Goal: Task Accomplishment & Management: Use online tool/utility

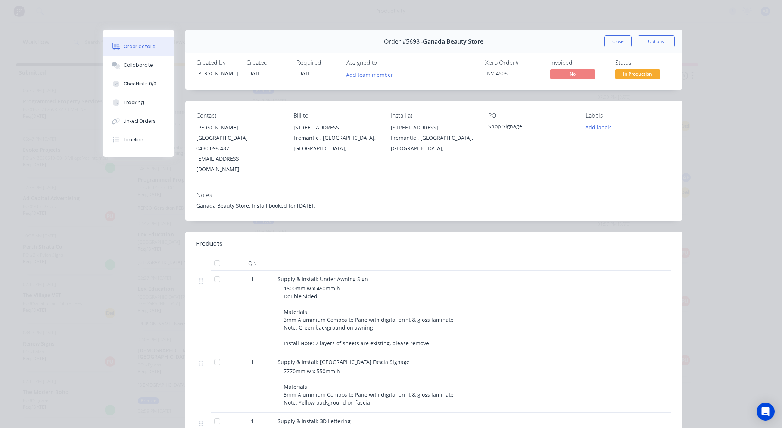
scroll to position [411, 0]
click at [624, 39] on button "Close" at bounding box center [617, 41] width 27 height 12
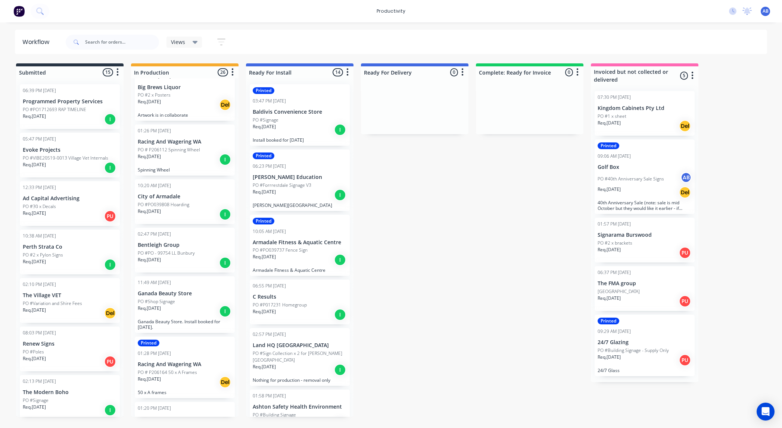
scroll to position [392, 0]
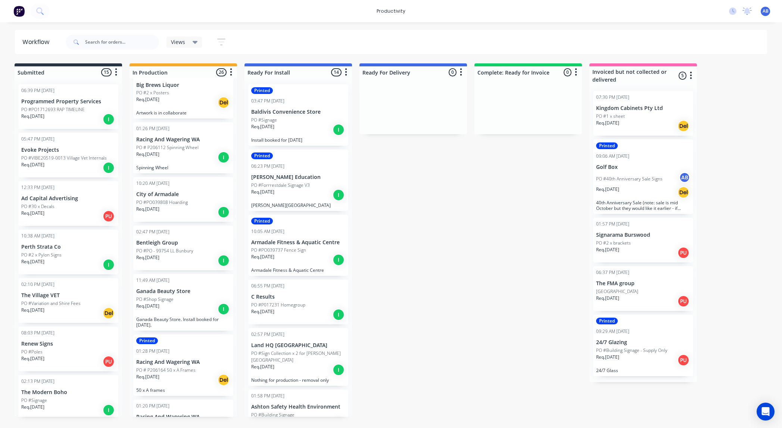
click at [155, 277] on div "11:49 AM [DATE]" at bounding box center [152, 280] width 33 height 7
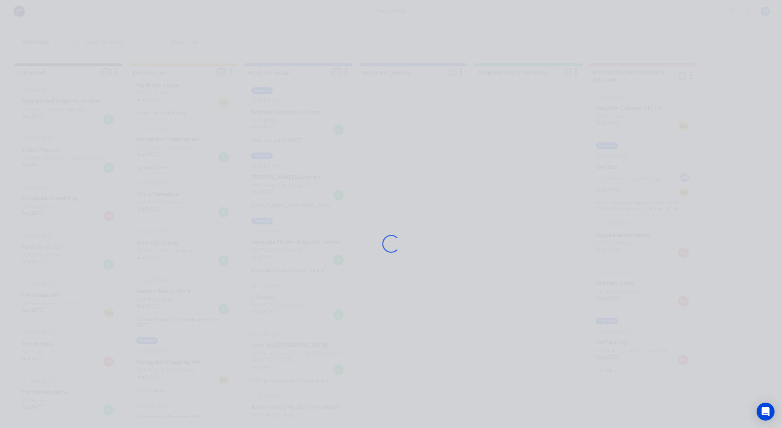
scroll to position [0, 0]
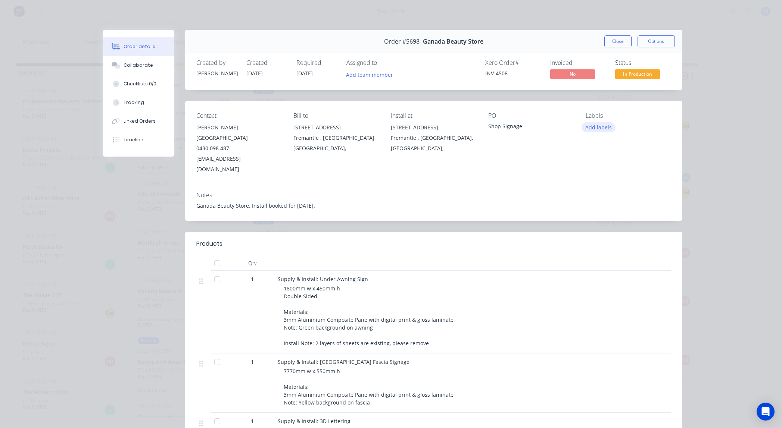
click at [593, 131] on button "Add labels" at bounding box center [598, 127] width 34 height 10
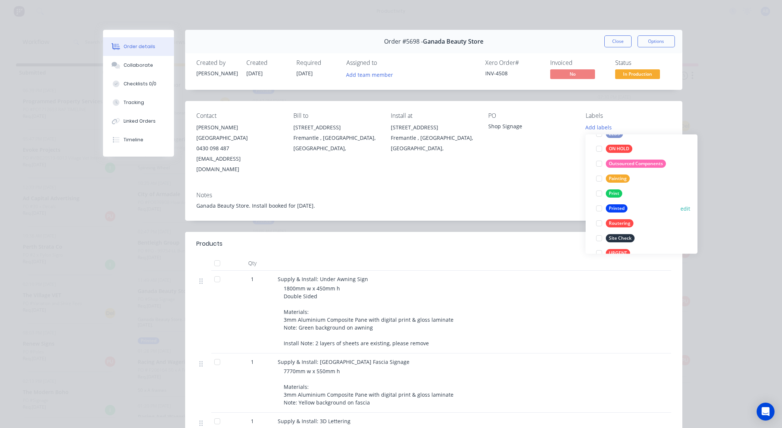
scroll to position [152, 0]
click at [619, 204] on div "Printed" at bounding box center [616, 207] width 22 height 8
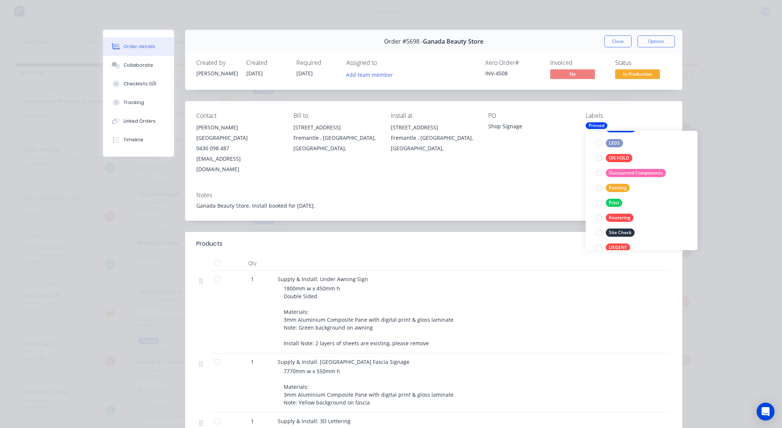
scroll to position [0, 0]
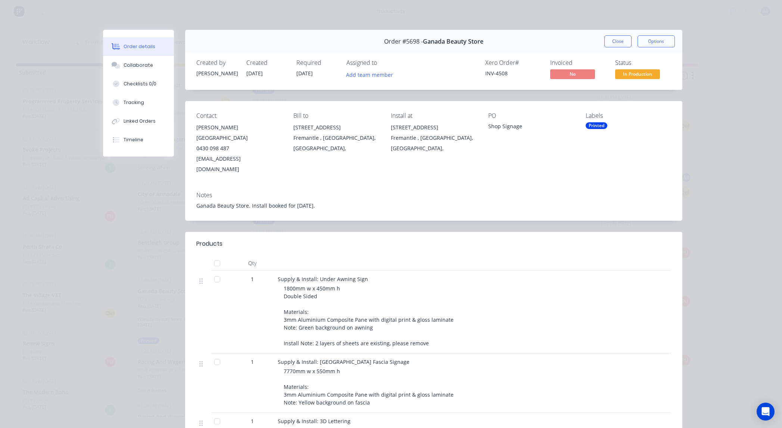
click at [548, 159] on div "Contact [PERSON_NAME][GEOGRAPHIC_DATA] 0430 098 487 [EMAIL_ADDRESS][DOMAIN_NAME…" at bounding box center [433, 143] width 497 height 85
click at [613, 40] on button "Close" at bounding box center [617, 41] width 27 height 12
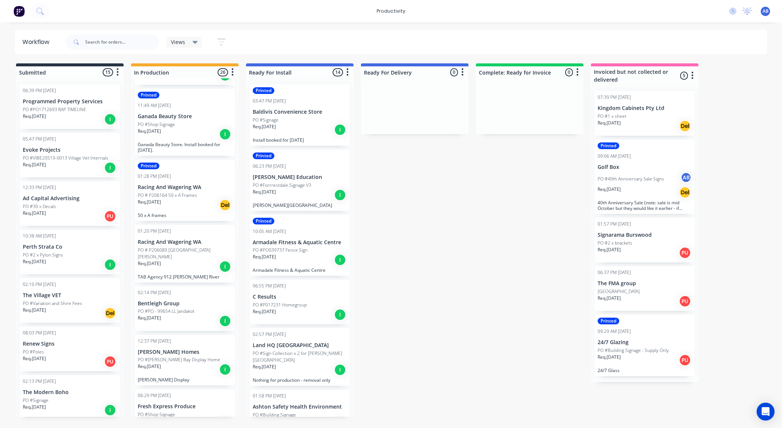
scroll to position [578, 0]
click at [191, 260] on div "Req. [DATE] I" at bounding box center [185, 266] width 94 height 13
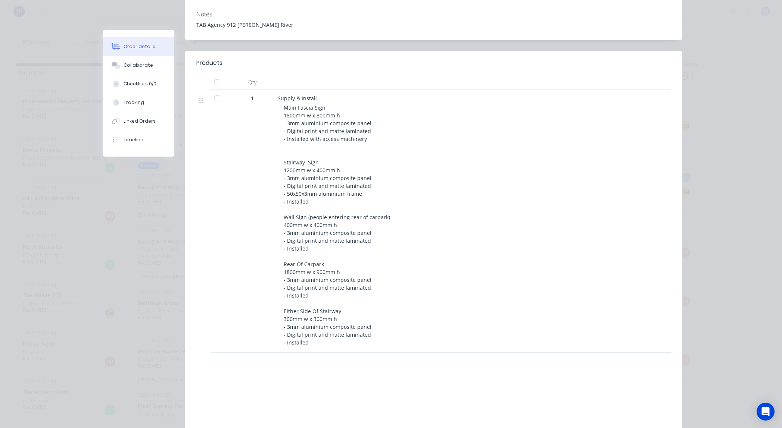
scroll to position [0, 0]
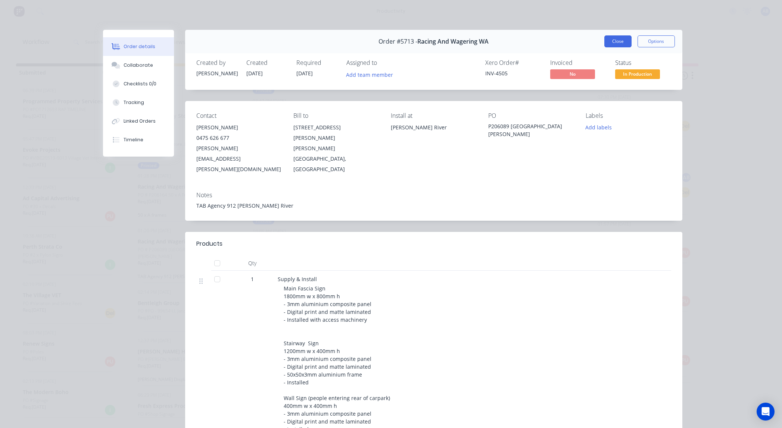
click at [608, 42] on button "Close" at bounding box center [617, 41] width 27 height 12
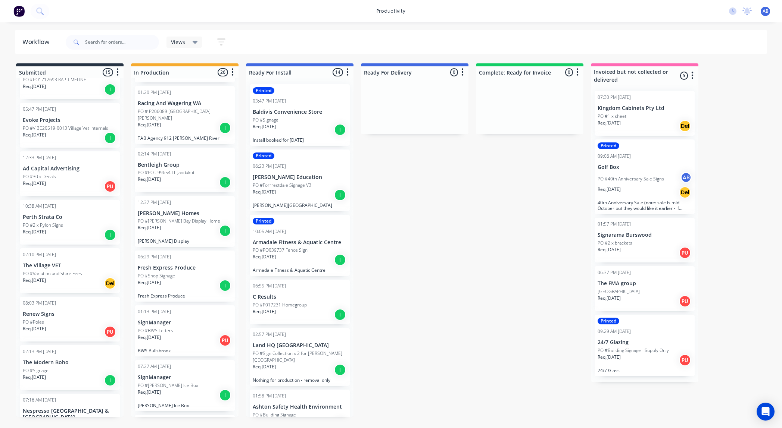
scroll to position [717, 0]
click at [200, 272] on div "PO #Shop Signage" at bounding box center [185, 275] width 94 height 7
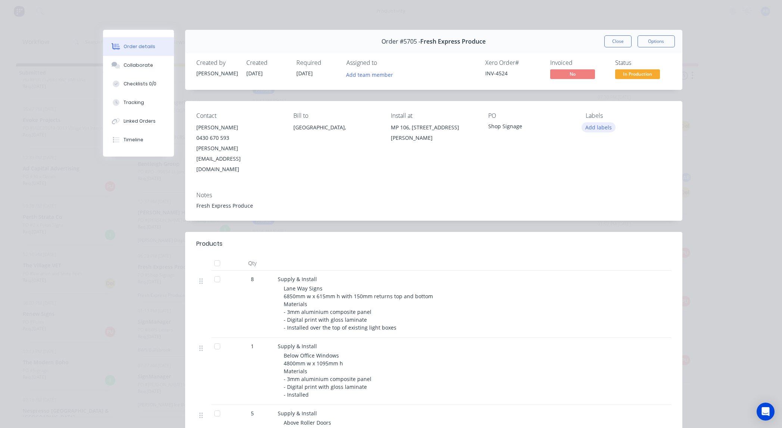
click at [596, 126] on button "Add labels" at bounding box center [598, 127] width 34 height 10
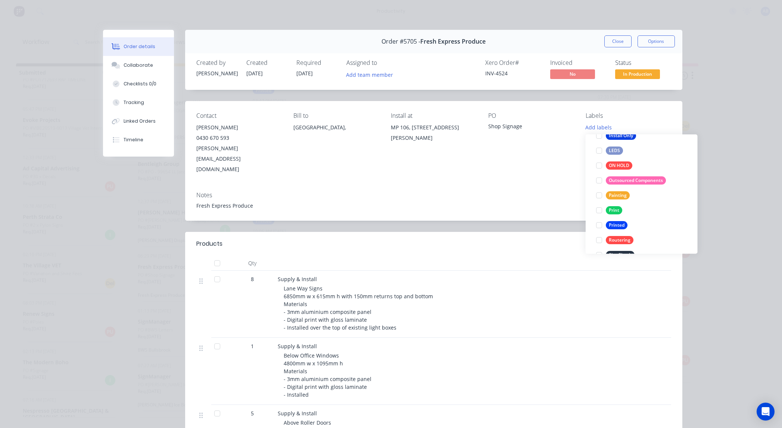
scroll to position [137, 0]
click at [618, 219] on div "Printed" at bounding box center [616, 221] width 22 height 8
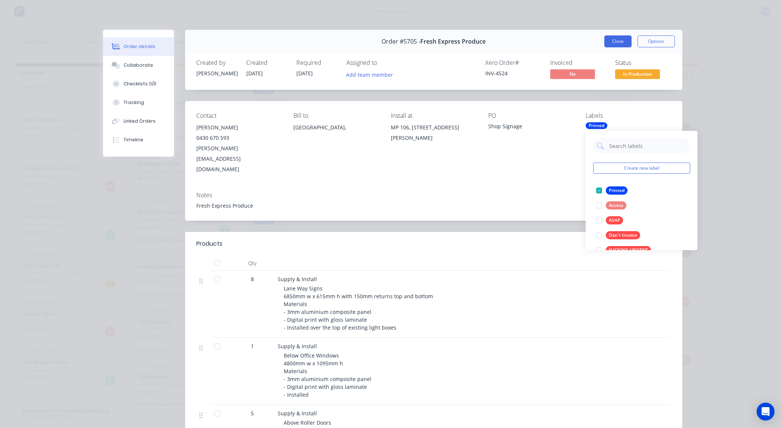
click at [619, 43] on button "Close" at bounding box center [617, 41] width 27 height 12
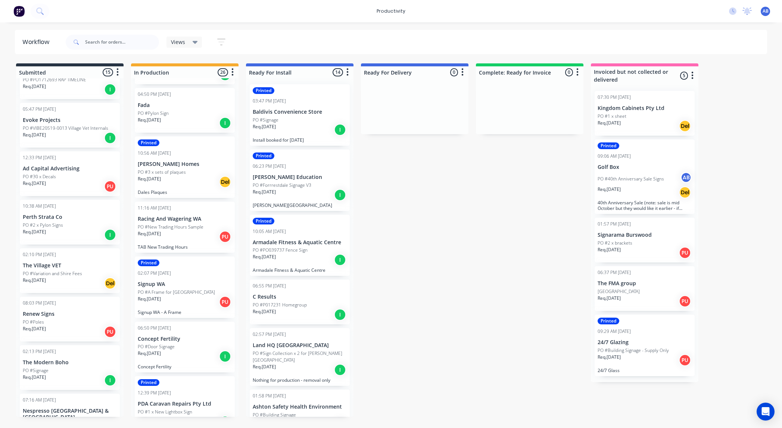
scroll to position [1169, 0]
